Goal: Task Accomplishment & Management: Manage account settings

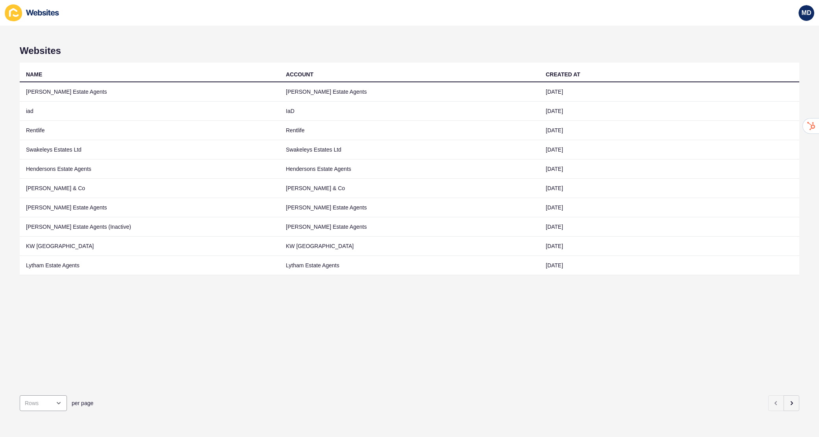
click at [801, 397] on div "Websites NAME ACCOUNT CREATED AT [PERSON_NAME] Estate Agents [PERSON_NAME] Esta…" at bounding box center [409, 232] width 819 height 412
click at [798, 401] on button "button" at bounding box center [792, 403] width 16 height 16
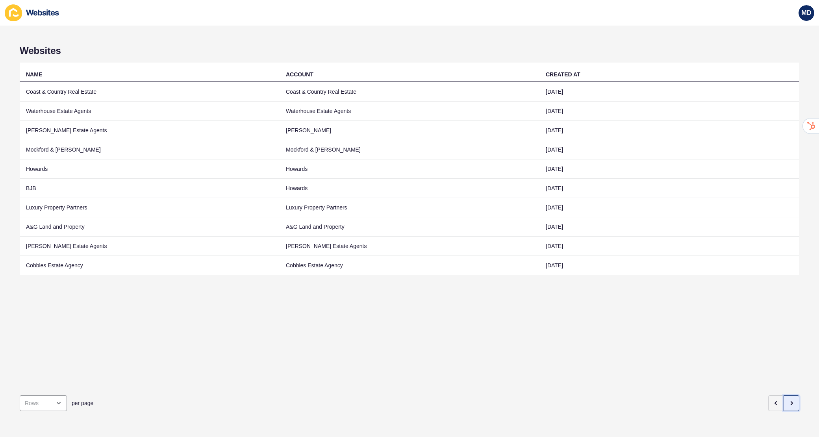
click at [798, 401] on button "button" at bounding box center [792, 403] width 16 height 16
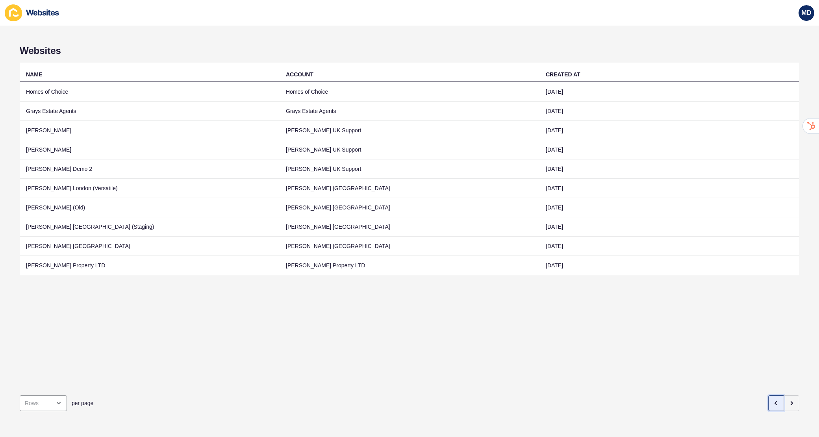
click at [772, 406] on button "button" at bounding box center [776, 403] width 16 height 16
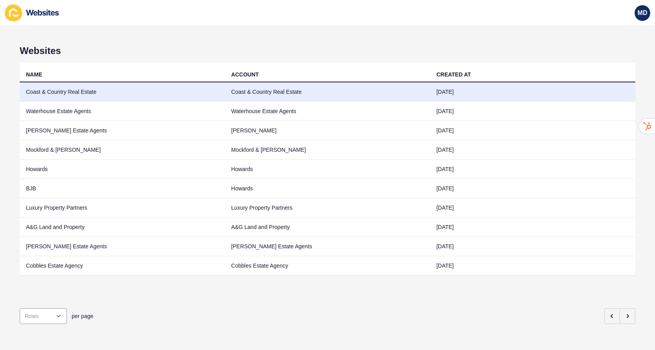
click at [412, 89] on td "Coast & Country Real Estate" at bounding box center [327, 91] width 205 height 19
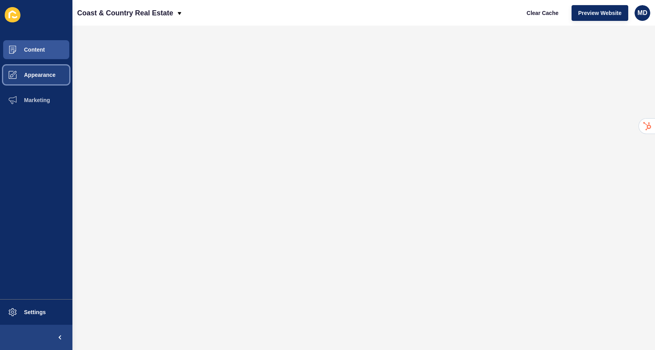
click at [28, 67] on button "Appearance" at bounding box center [36, 74] width 72 height 25
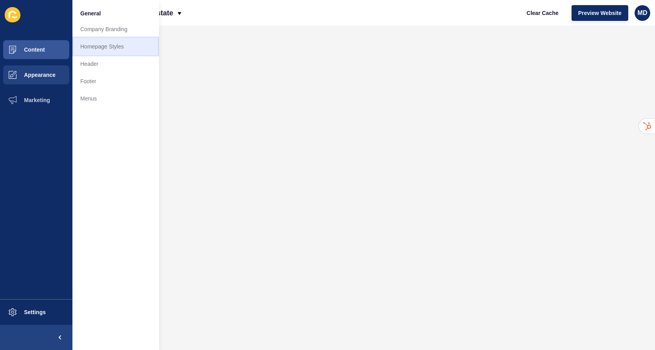
click at [99, 43] on link "Homepage Styles" at bounding box center [115, 46] width 87 height 17
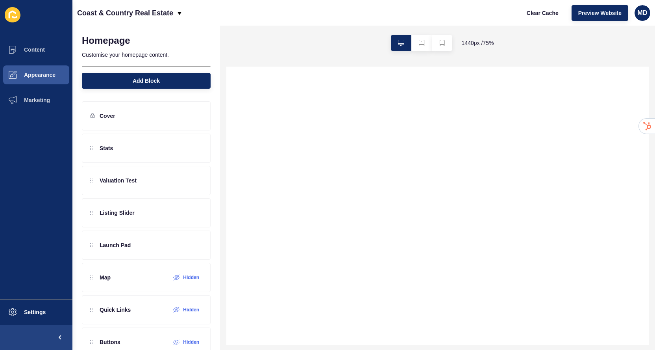
select select
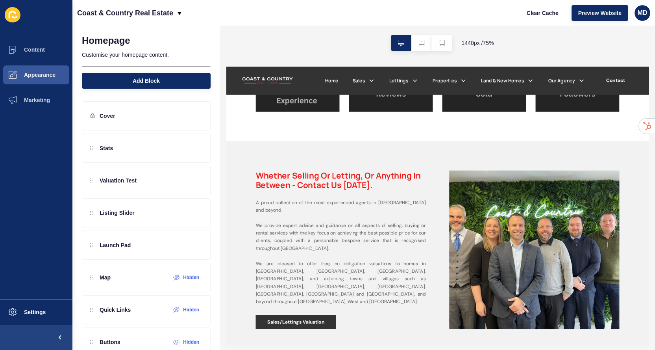
scroll to position [480, 0]
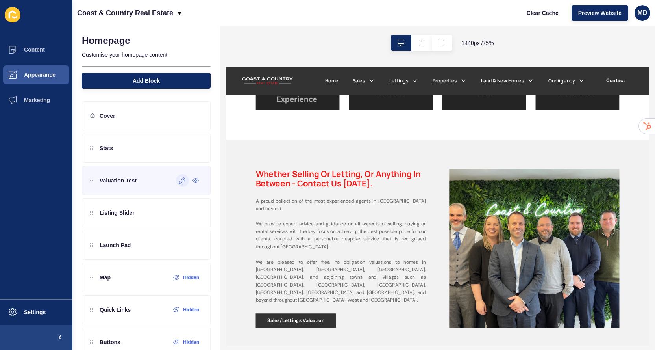
click at [184, 181] on icon at bounding box center [182, 180] width 7 height 6
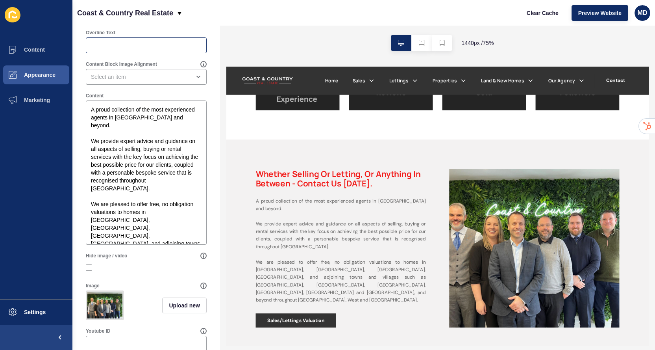
scroll to position [260, 0]
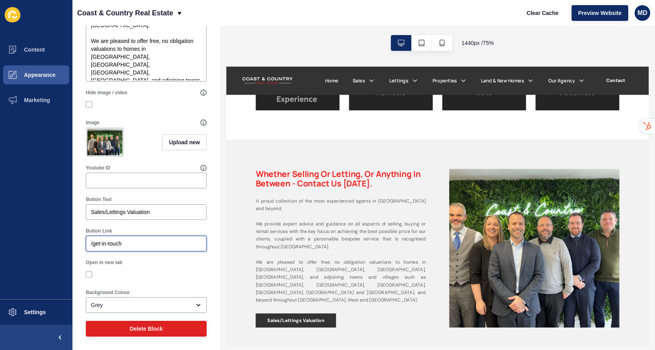
click at [144, 239] on input "/get-in-touch" at bounding box center [146, 243] width 111 height 8
paste input "[URL][DOMAIN_NAME]"
drag, startPoint x: 151, startPoint y: 244, endPoint x: 44, endPoint y: 226, distance: 108.5
click at [43, 231] on div "Content Appearance Marketing Settings Coast & Country Real Estate Clear Cache P…" at bounding box center [327, 175] width 655 height 350
type input "/free-sales-valuation"
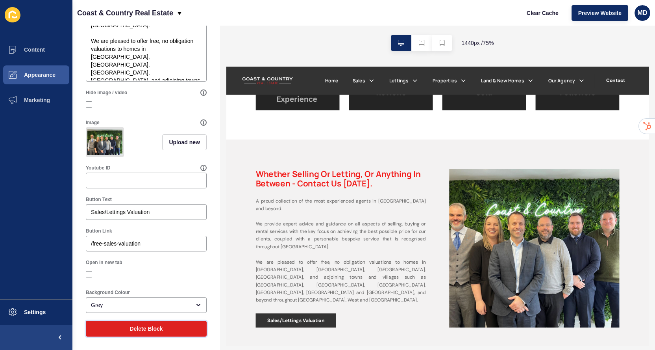
drag, startPoint x: 116, startPoint y: 332, endPoint x: 139, endPoint y: 254, distance: 81.2
click at [139, 254] on form "Valuation Test < Back Save Enabled Title Whether selling or letting, or anythin…" at bounding box center [146, 58] width 129 height 565
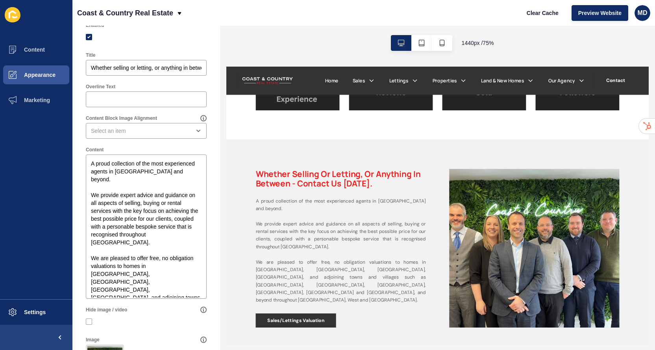
scroll to position [0, 0]
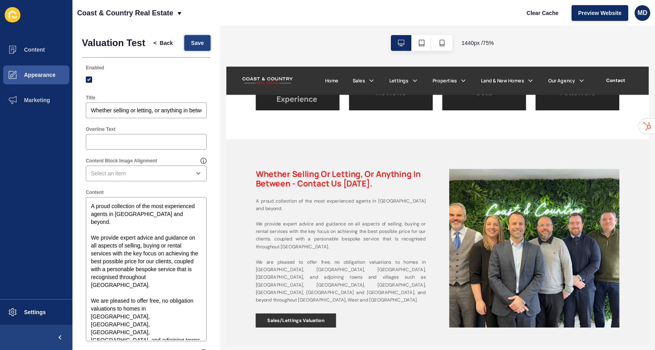
click at [196, 45] on span "Save" at bounding box center [197, 43] width 13 height 8
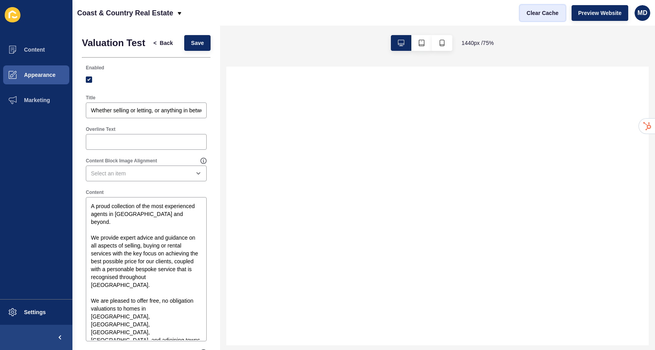
click at [545, 20] on button "Clear Cache" at bounding box center [542, 13] width 45 height 16
select select
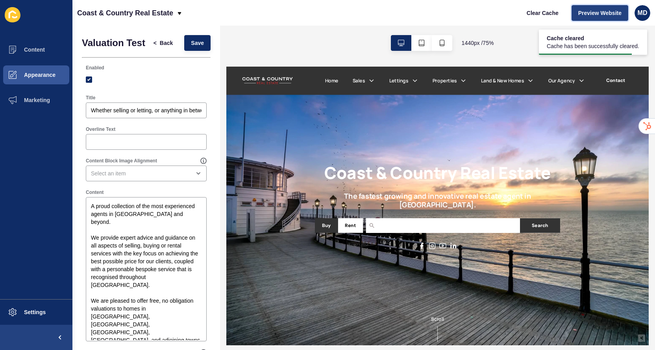
click at [594, 18] on button "Preview Website" at bounding box center [600, 13] width 57 height 16
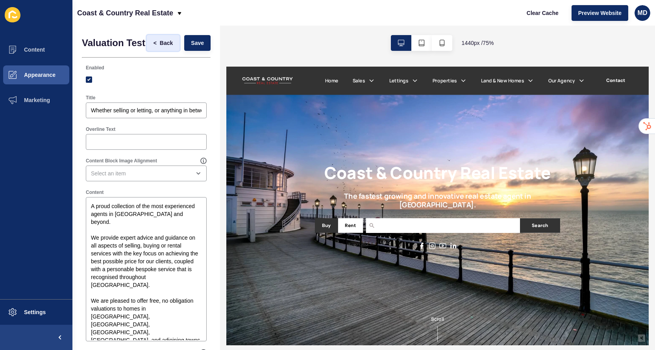
click at [162, 44] on span "Back" at bounding box center [166, 43] width 13 height 8
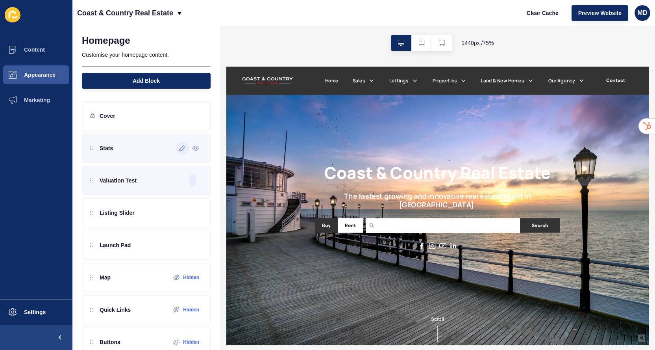
click at [187, 149] on div at bounding box center [182, 148] width 13 height 13
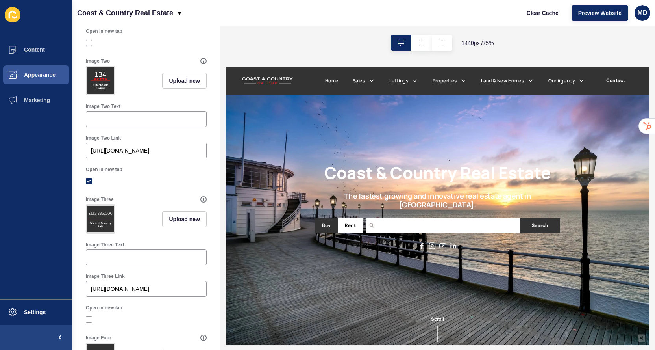
scroll to position [320, 0]
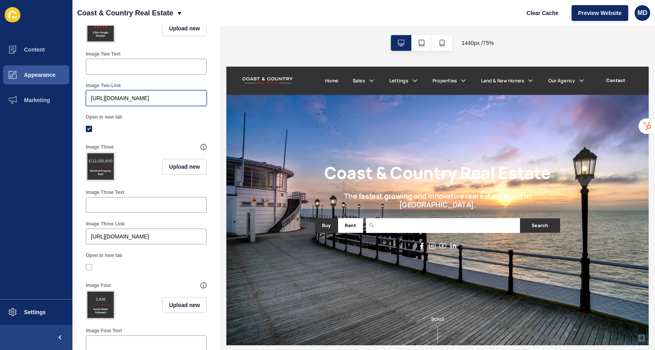
click at [150, 100] on input "[URL][DOMAIN_NAME]" at bounding box center [146, 98] width 111 height 8
paste input "[DOMAIN_NAME][URL]"
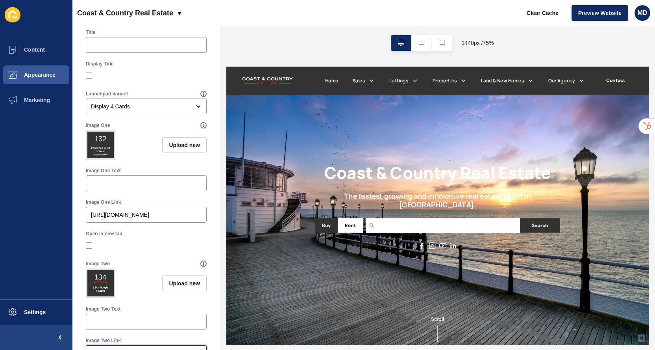
scroll to position [3, 0]
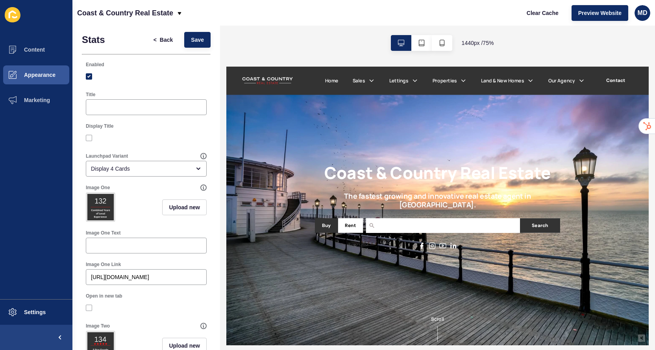
type input "[URL][DOMAIN_NAME]"
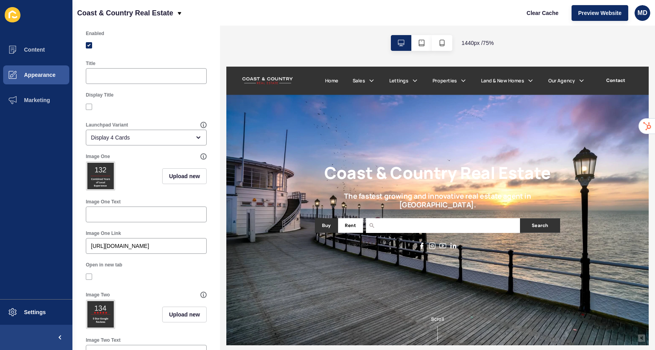
scroll to position [0, 0]
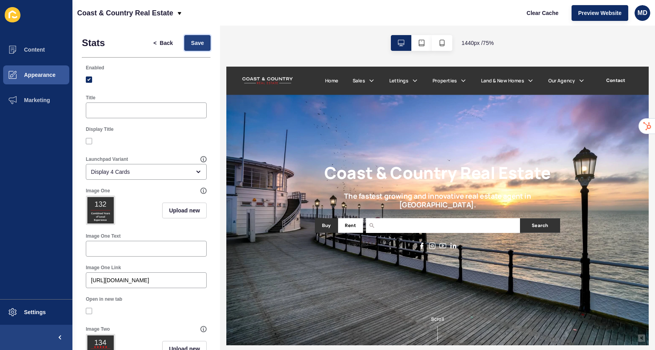
click at [194, 44] on span "Save" at bounding box center [197, 43] width 13 height 8
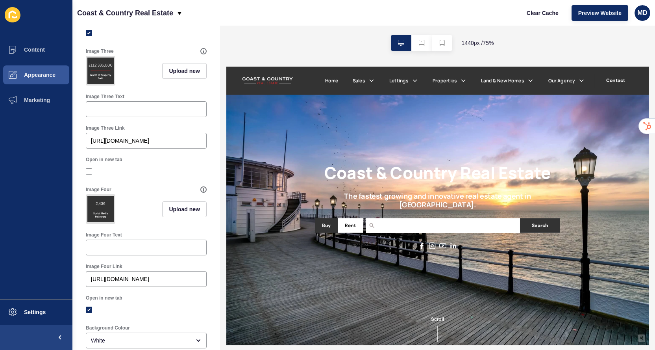
scroll to position [427, 0]
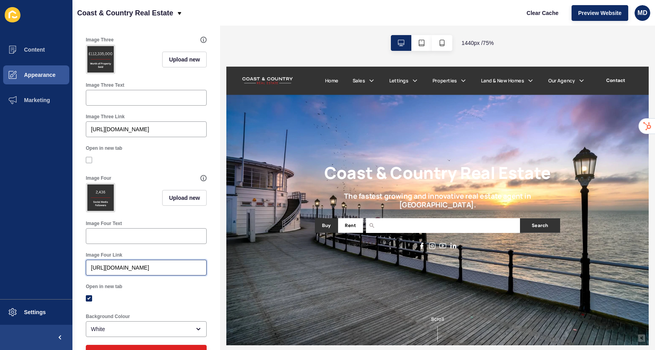
click at [126, 266] on input "[URL][DOMAIN_NAME]" at bounding box center [146, 267] width 111 height 8
drag, startPoint x: 347, startPoint y: 334, endPoint x: 228, endPoint y: 339, distance: 119.4
click at [174, 271] on div "[URL][DOMAIN_NAME]" at bounding box center [146, 268] width 121 height 16
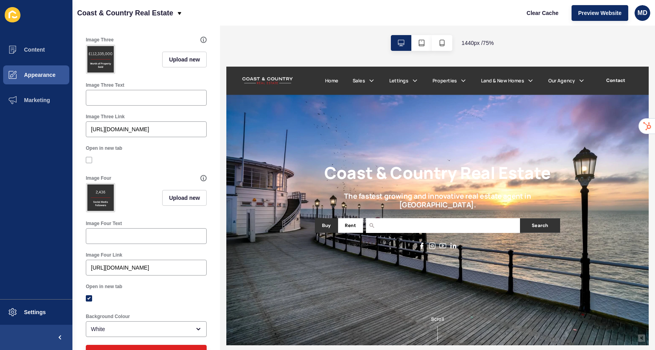
click at [174, 288] on div "Open in new tab" at bounding box center [146, 286] width 121 height 6
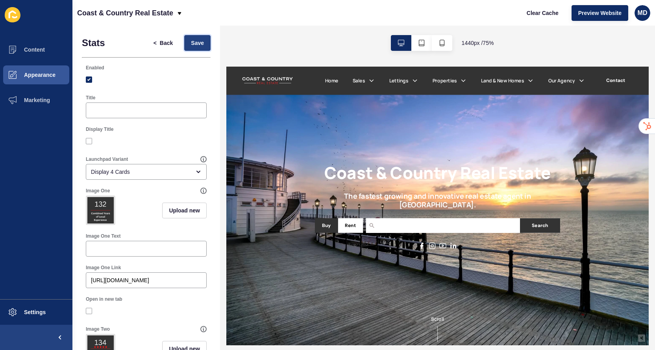
click at [195, 47] on button "Save" at bounding box center [197, 43] width 26 height 16
click at [548, 10] on span "Clear Cache" at bounding box center [543, 13] width 32 height 8
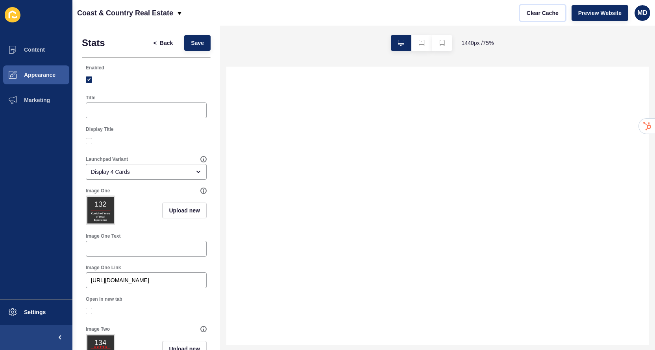
select select
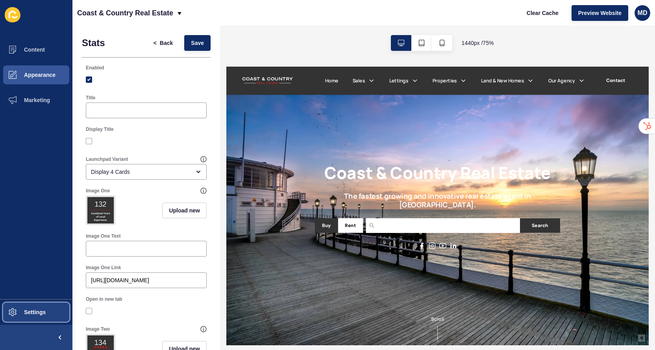
click at [22, 320] on span at bounding box center [12, 311] width 25 height 25
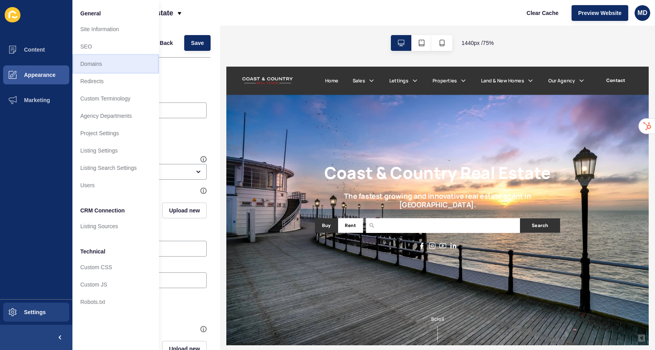
click at [124, 64] on link "Domains" at bounding box center [115, 63] width 87 height 17
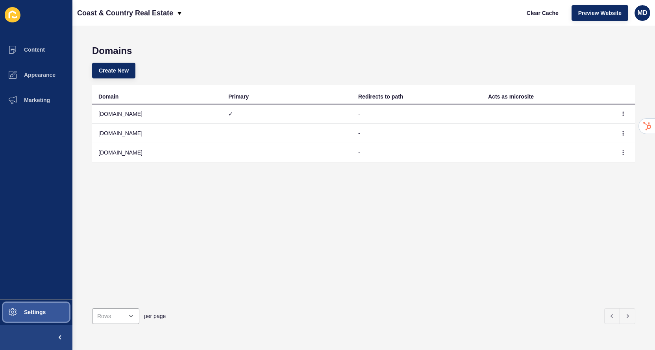
click at [43, 303] on button "Settings" at bounding box center [36, 311] width 72 height 25
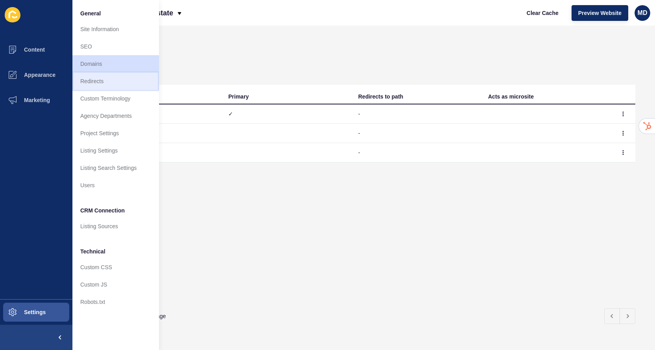
click at [100, 83] on link "Redirects" at bounding box center [115, 80] width 87 height 17
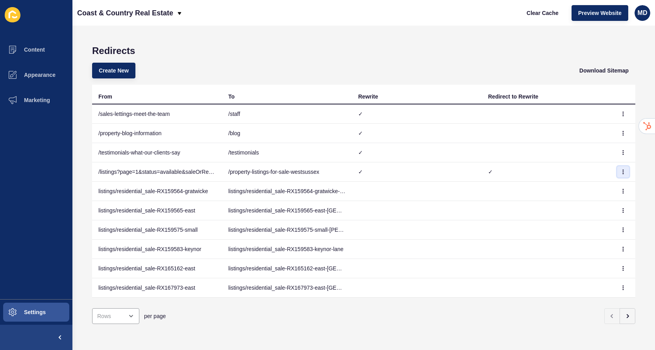
click at [624, 175] on button "button" at bounding box center [623, 171] width 12 height 11
drag, startPoint x: 596, startPoint y: 205, endPoint x: 588, endPoint y: 190, distance: 16.7
click at [588, 190] on ul "Edit Delete" at bounding box center [601, 196] width 55 height 35
click at [588, 190] on link "Edit" at bounding box center [601, 187] width 55 height 17
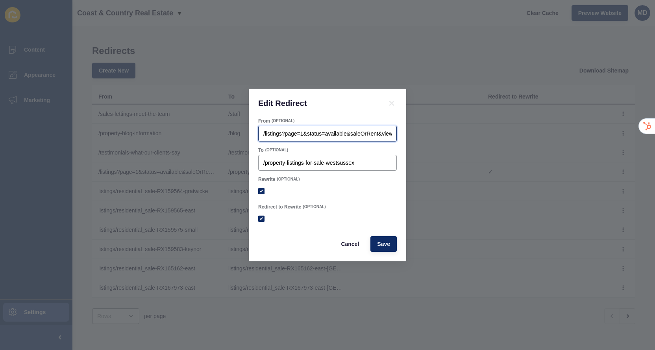
click at [326, 135] on input "/listings?page=1&status=available&saleOrRent&viewType=map&sortby=dateListed-desc" at bounding box center [327, 134] width 128 height 8
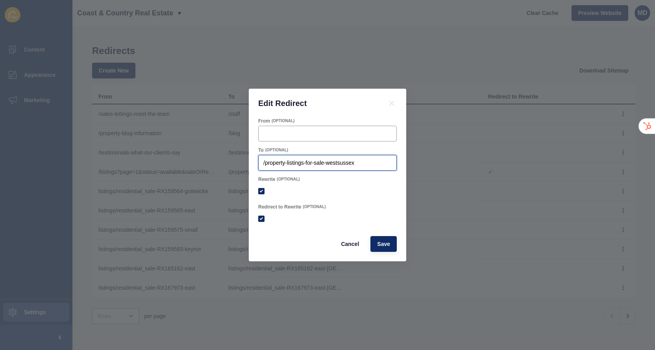
checkbox input "true"
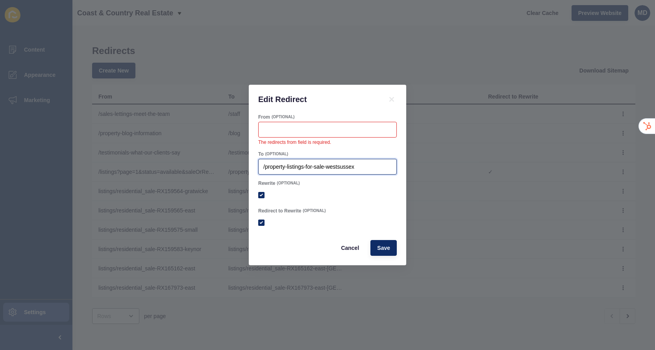
click at [329, 161] on div "/property-listings-for-sale-westsussex" at bounding box center [327, 167] width 139 height 16
paste input "listings?page=1&status=available&saleOrRent&viewType=map&sortby=dateListed-desc"
type input "/listings?page=1&status=available&saleOrRent&viewType=map&sortby=dateListed-desc"
checkbox input "true"
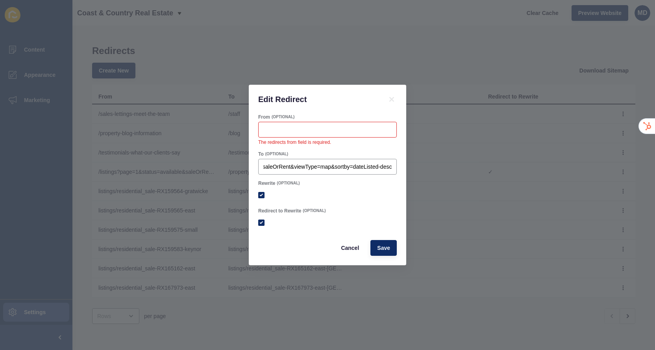
checkbox input "true"
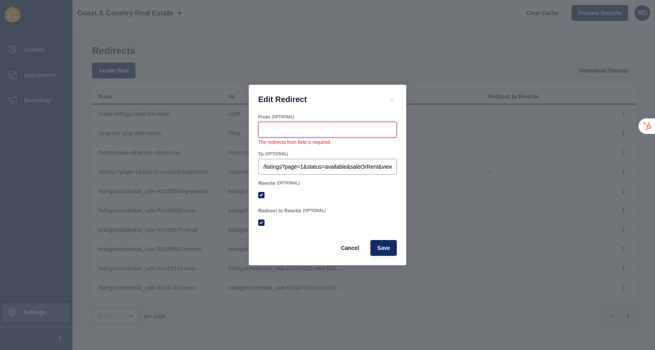
checkbox input "true"
click at [374, 127] on input "From" at bounding box center [327, 130] width 128 height 8
checkbox input "true"
paste input "/property-listings-for-sale-westsussex"
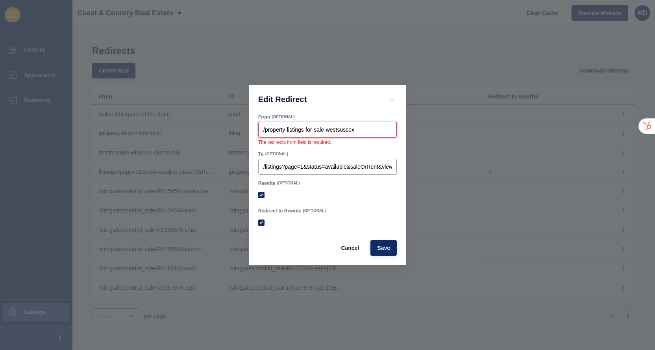
type input "/property-listings-for-sale-westsussex"
checkbox input "true"
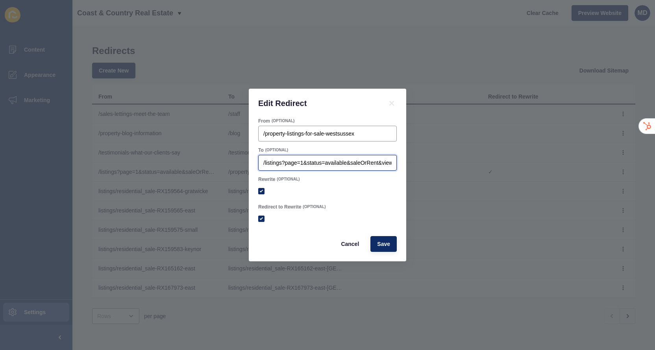
checkbox input "true"
click at [274, 159] on input "/listings?page=1&status=available&saleOrRent&viewType=map&sortby=dateListed-desc" at bounding box center [327, 163] width 128 height 8
paste input "listings?page=1&status=available&saleOrRent&viewType=map&sortby=dateListed-desc"
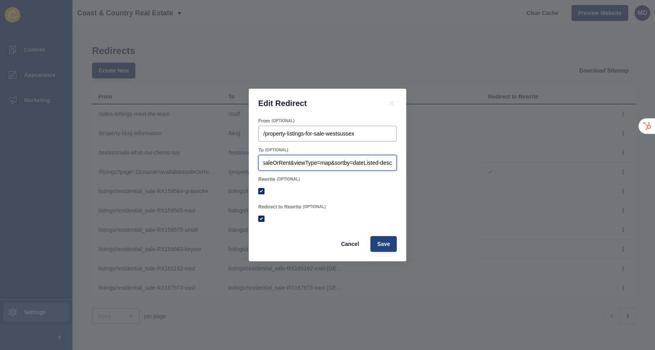
type input "/listings?page=1&status=available&saleOrRent&viewType=map&sortby=dateListed-desc"
checkbox input "true"
click at [385, 245] on span "Save" at bounding box center [383, 244] width 13 height 8
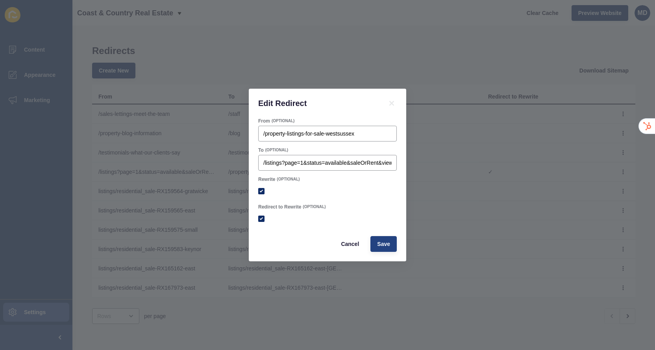
checkbox input "true"
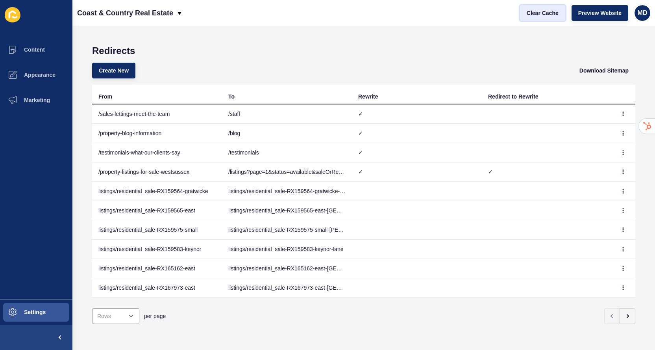
click at [552, 13] on span "Clear Cache" at bounding box center [543, 13] width 32 height 8
click at [625, 171] on icon "button" at bounding box center [623, 171] width 5 height 5
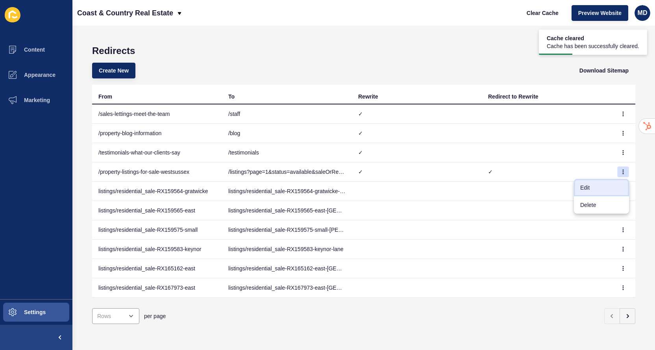
click at [602, 189] on link "Edit" at bounding box center [601, 187] width 55 height 17
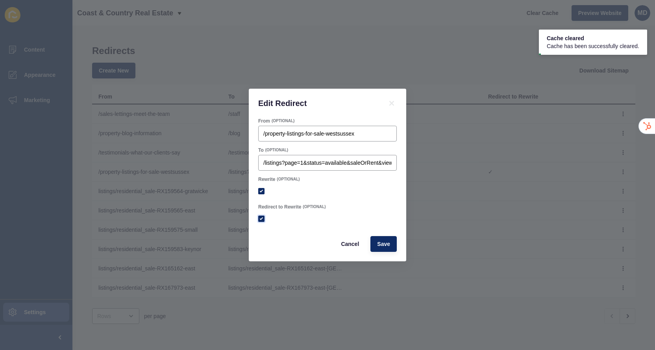
click at [259, 215] on label at bounding box center [261, 218] width 6 height 6
click at [260, 216] on input "Redirect to Rewrite" at bounding box center [262, 218] width 5 height 5
checkbox input "false"
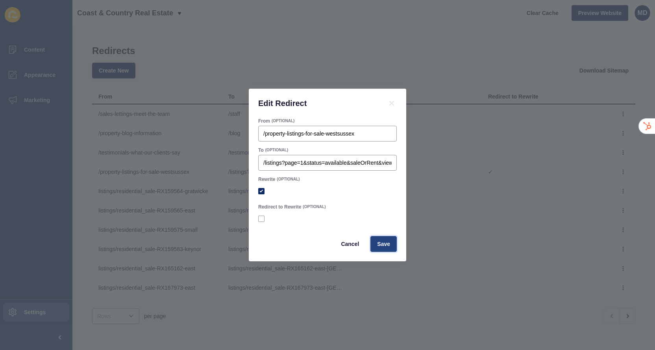
click at [382, 238] on button "Save" at bounding box center [384, 244] width 26 height 16
checkbox input "true"
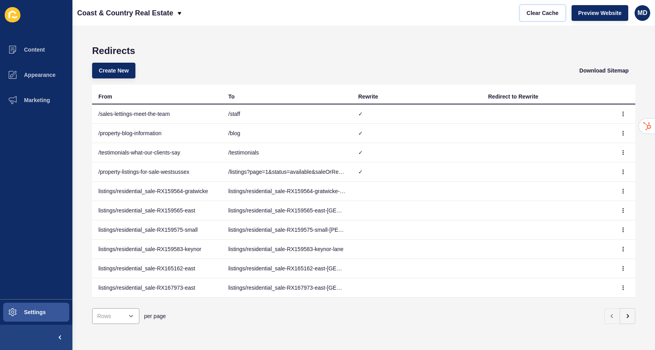
click at [544, 15] on span "Clear Cache" at bounding box center [543, 13] width 32 height 8
click at [593, 15] on span "Preview Website" at bounding box center [599, 13] width 43 height 8
click at [50, 70] on button "Appearance" at bounding box center [36, 74] width 72 height 25
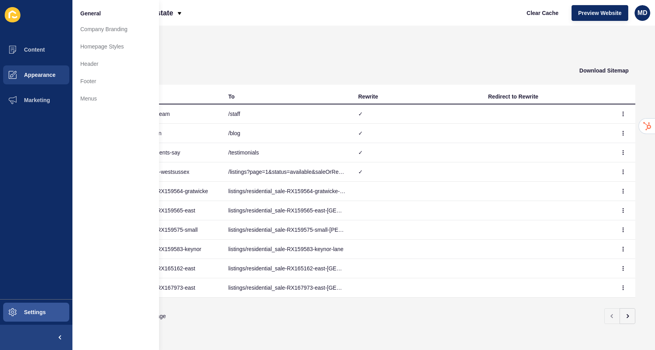
click at [87, 110] on div "General Company Branding Homepage Styles Header Footer Menus" at bounding box center [115, 175] width 87 height 350
click at [87, 102] on link "Menus" at bounding box center [115, 98] width 87 height 17
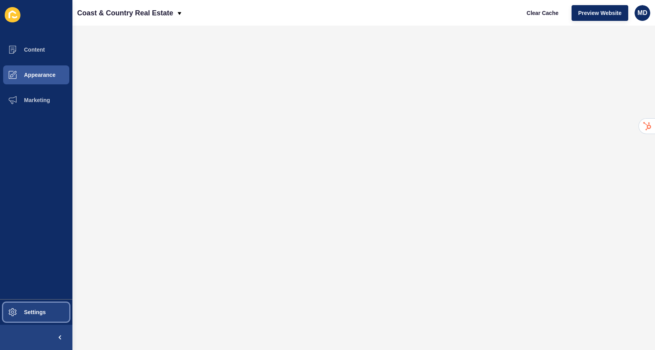
click at [26, 310] on span "Settings" at bounding box center [22, 312] width 47 height 6
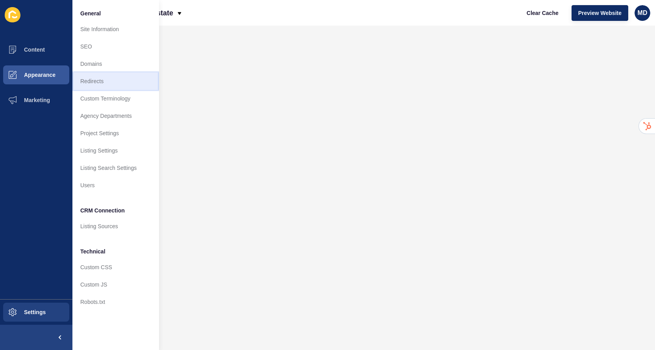
click at [121, 81] on link "Redirects" at bounding box center [115, 80] width 87 height 17
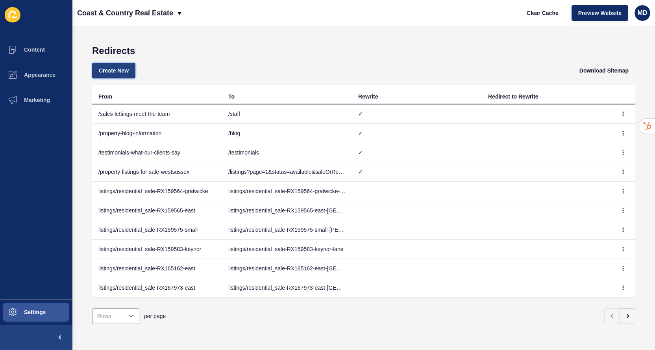
click at [124, 71] on span "Create New" at bounding box center [114, 71] width 30 height 8
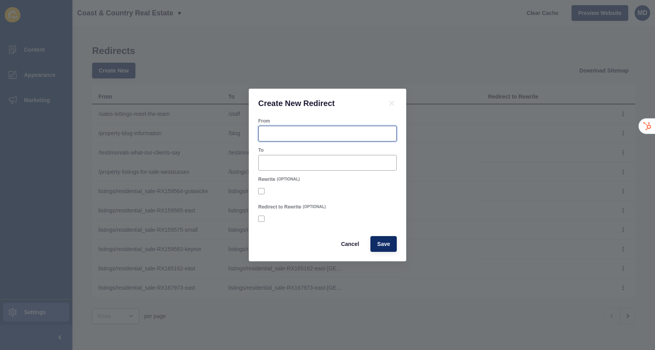
click at [278, 132] on input "From" at bounding box center [327, 134] width 128 height 8
paste input "/property-to-rent-westussex"
type input "/property-to-rent-westussex"
click at [283, 169] on div at bounding box center [327, 163] width 139 height 16
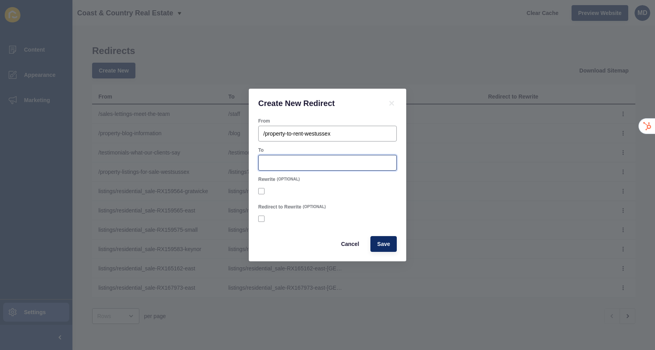
paste input "/listings/?saleOrRental=Rental&Status=availability&sortby=dateListed-desc"
type input "/listings/?saleOrRental=Rental&Status=availability&sortby=dateListed-desc"
click at [263, 188] on label at bounding box center [261, 191] width 6 height 6
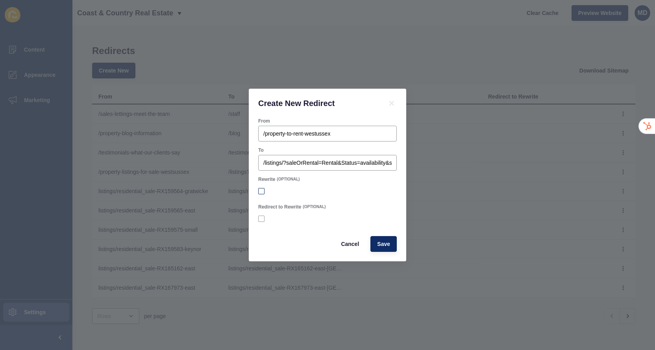
click at [263, 189] on input "Rewrite" at bounding box center [262, 191] width 5 height 5
checkbox input "true"
click at [381, 251] on button "Save" at bounding box center [384, 244] width 26 height 16
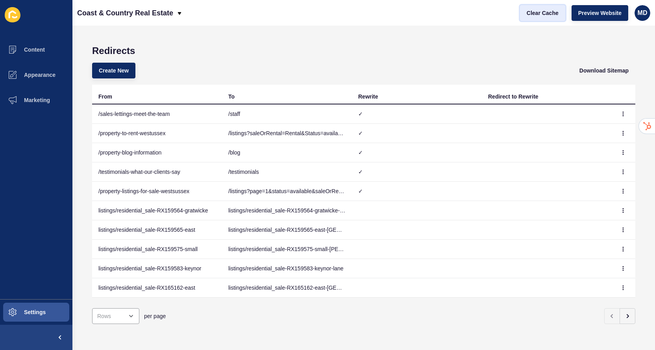
click at [536, 15] on span "Clear Cache" at bounding box center [543, 13] width 32 height 8
click at [37, 300] on button "Settings" at bounding box center [36, 311] width 72 height 25
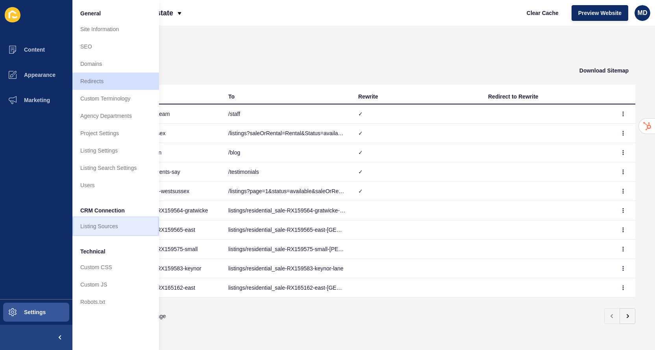
click at [99, 232] on link "Listing Sources" at bounding box center [115, 225] width 87 height 17
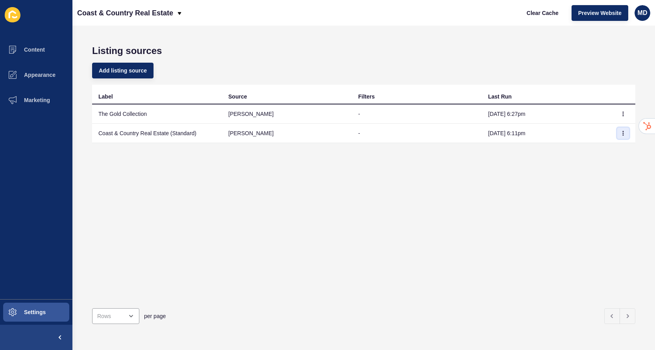
click at [623, 133] on icon "button" at bounding box center [623, 133] width 5 height 5
click at [607, 149] on link "Sync now" at bounding box center [601, 148] width 55 height 17
click at [625, 111] on icon "button" at bounding box center [623, 113] width 5 height 5
click at [613, 137] on link "Sync now" at bounding box center [601, 129] width 55 height 17
